Goal: Obtain resource: Download file/media

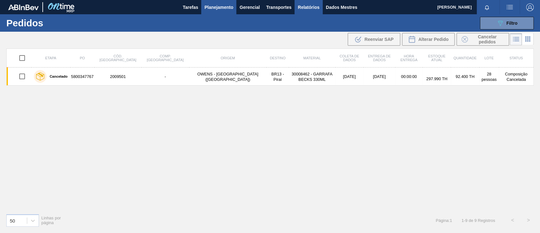
click at [311, 6] on font "Relatórios" at bounding box center [309, 7] width 22 height 5
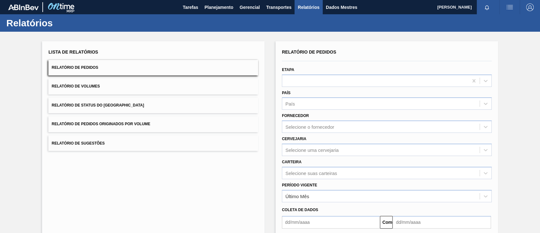
click at [140, 123] on font "Relatório de Pedidos Originados por Volume" at bounding box center [101, 124] width 99 height 4
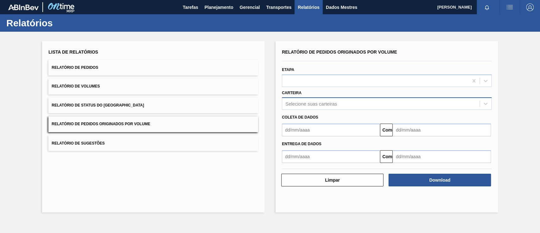
click at [317, 103] on font "Selecione suas carteiras" at bounding box center [311, 103] width 52 height 5
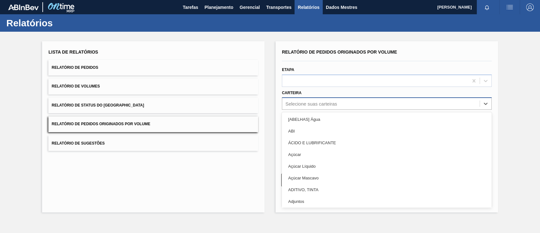
drag, startPoint x: 304, startPoint y: 153, endPoint x: 310, endPoint y: 97, distance: 55.4
click at [310, 97] on div "option [BEES] Água focused, 1 of 101. 101 results available. Use Up and Down to…" at bounding box center [387, 103] width 210 height 12
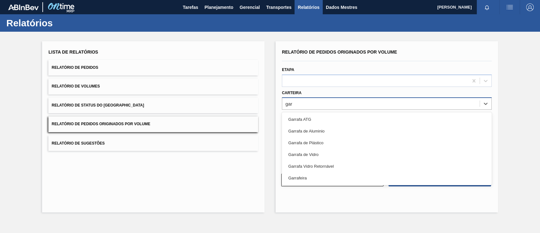
type input "garr"
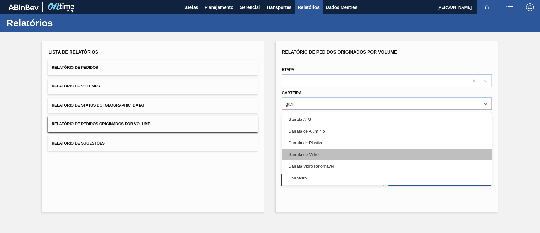
click at [317, 152] on font "Garrafa de Vidro" at bounding box center [303, 154] width 30 height 5
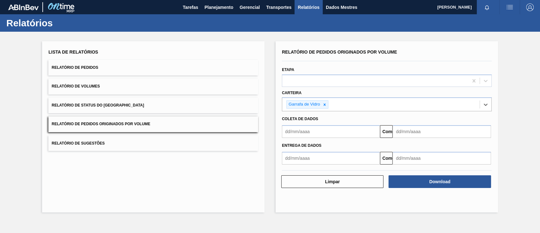
click at [314, 133] on input "text" at bounding box center [331, 131] width 98 height 13
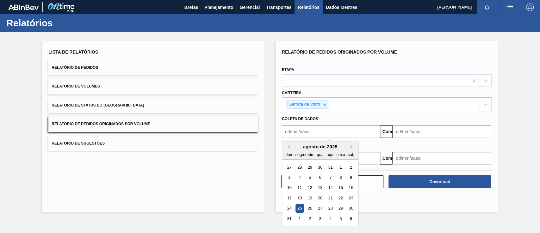
click at [299, 209] on font "25" at bounding box center [300, 208] width 4 height 5
type input "[DATE]"
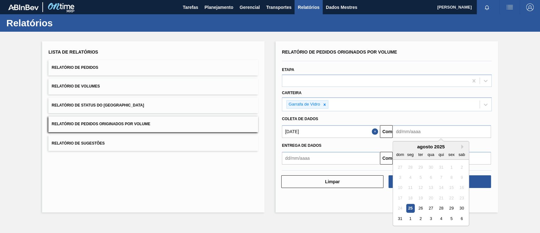
click at [416, 133] on input "text" at bounding box center [442, 131] width 98 height 13
click at [423, 208] on div "26" at bounding box center [421, 208] width 9 height 9
type input "[DATE]"
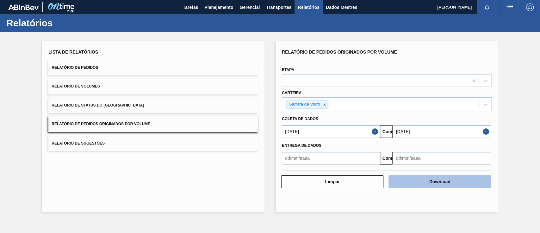
click at [434, 178] on button "Download" at bounding box center [440, 181] width 102 height 13
